Goal: Find specific page/section: Find specific page/section

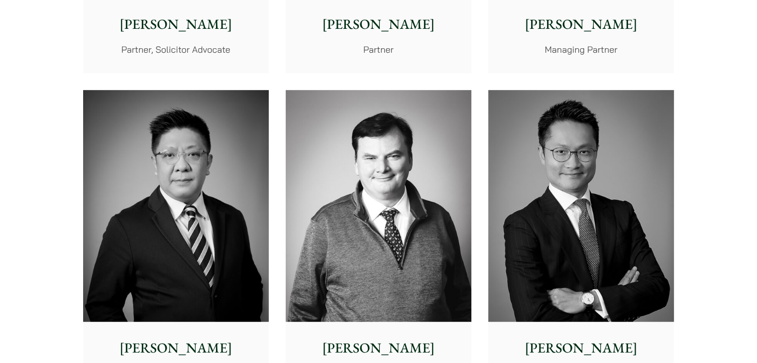
scroll to position [597, 0]
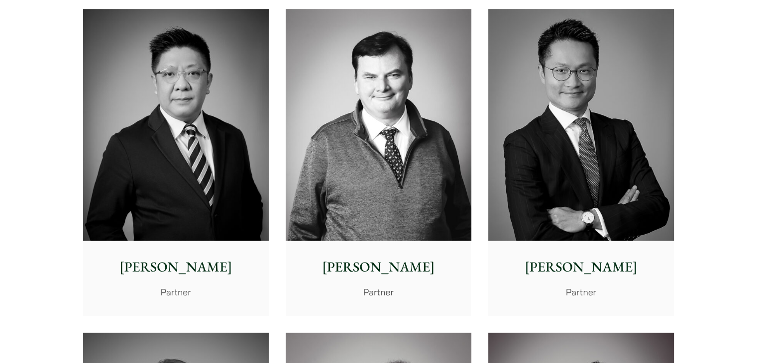
click at [385, 124] on img at bounding box center [379, 125] width 186 height 232
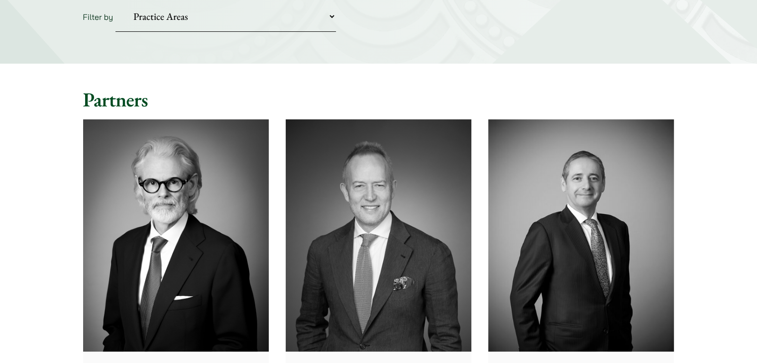
scroll to position [199, 0]
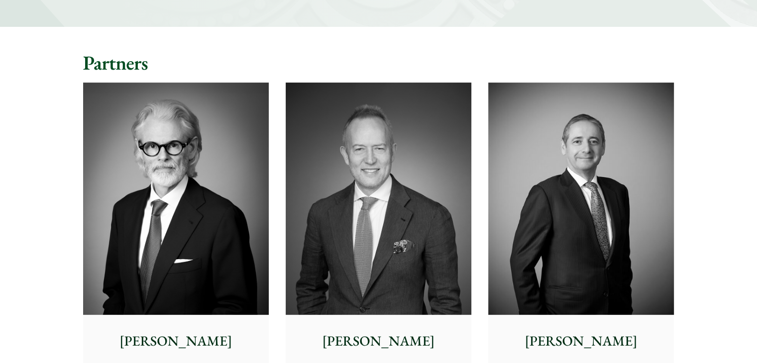
click at [321, 167] on img at bounding box center [379, 199] width 186 height 232
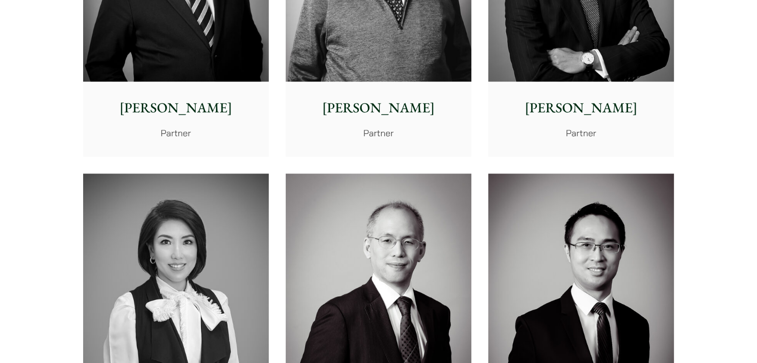
scroll to position [896, 0]
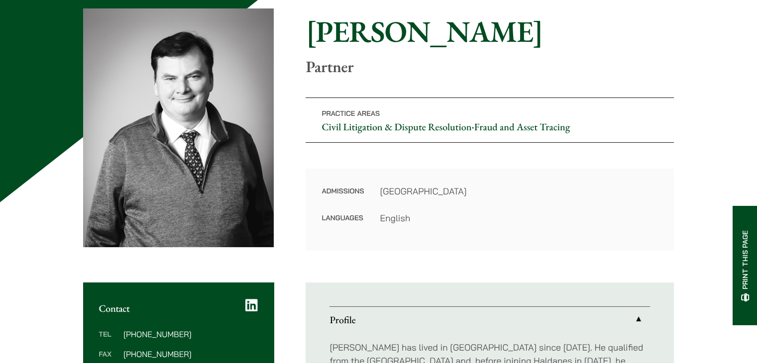
scroll to position [149, 0]
